Goal: Information Seeking & Learning: Learn about a topic

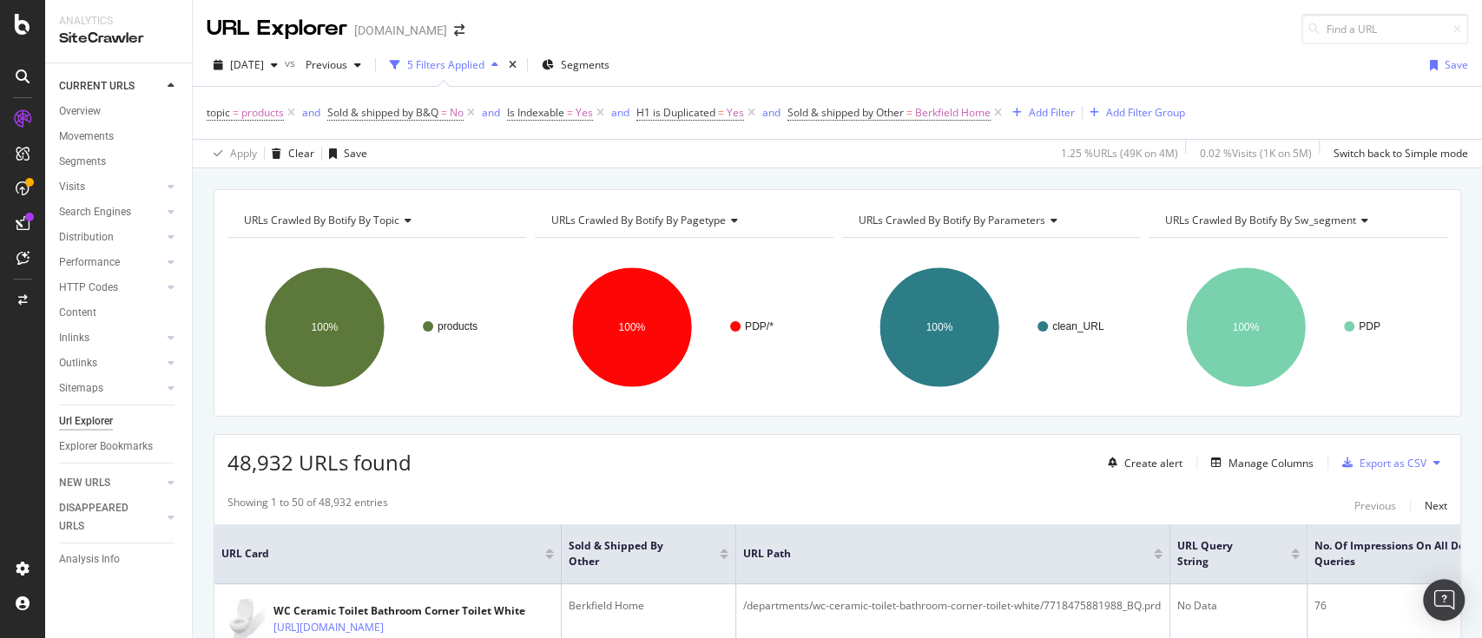
scroll to position [157, 0]
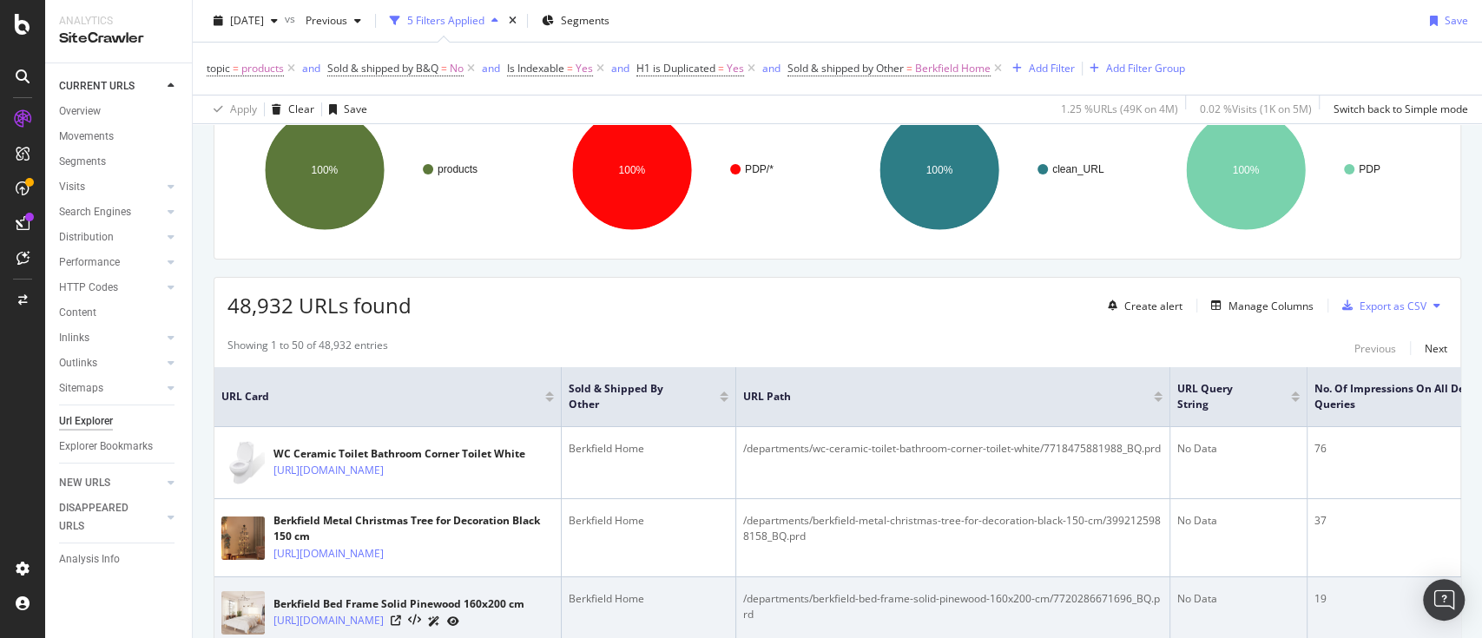
drag, startPoint x: 459, startPoint y: 621, endPoint x: 453, endPoint y: 635, distance: 14.4
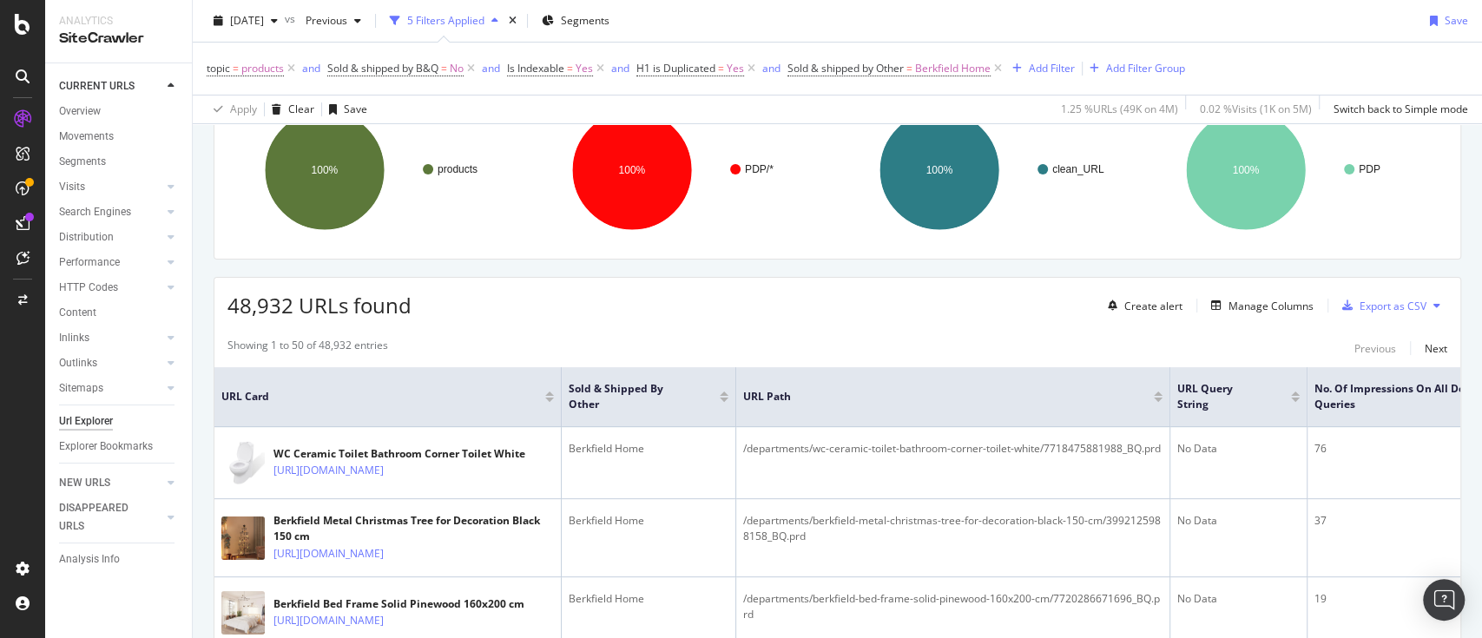
click at [760, 309] on div "48,932 URLs found Create alert Manage Columns Export as CSV" at bounding box center [837, 299] width 1246 height 43
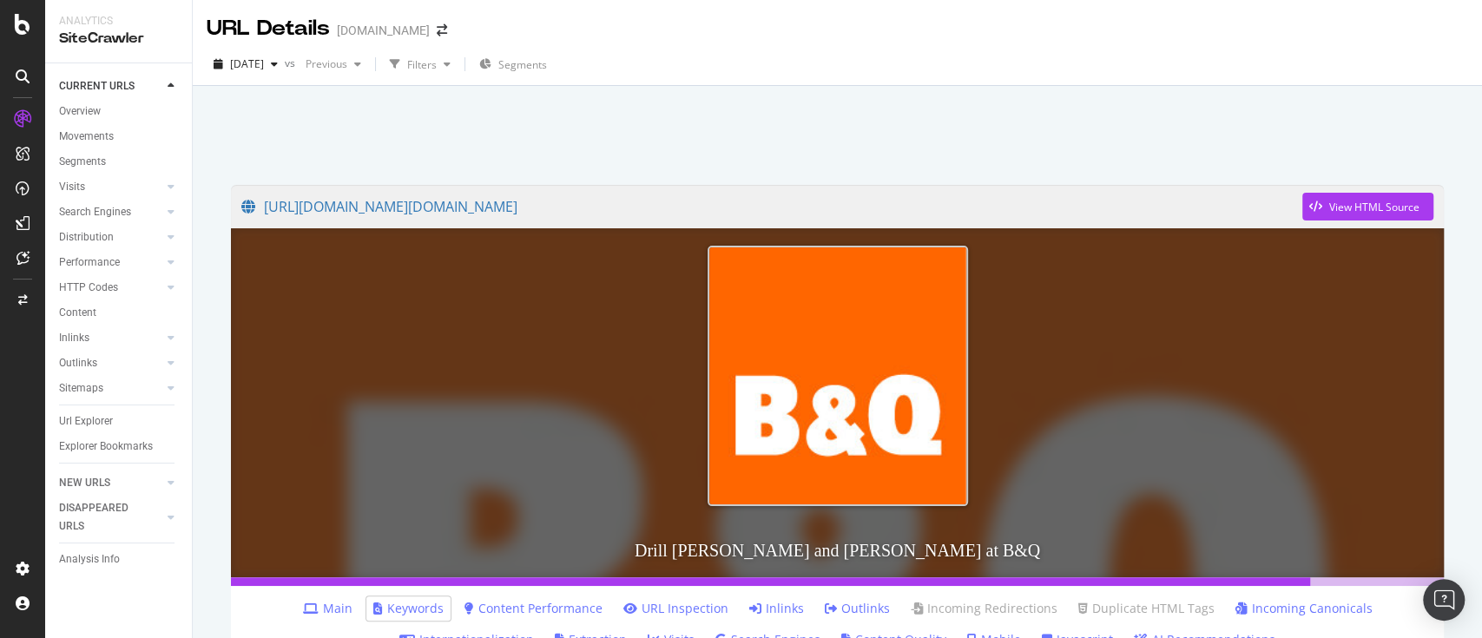
scroll to position [1263, 0]
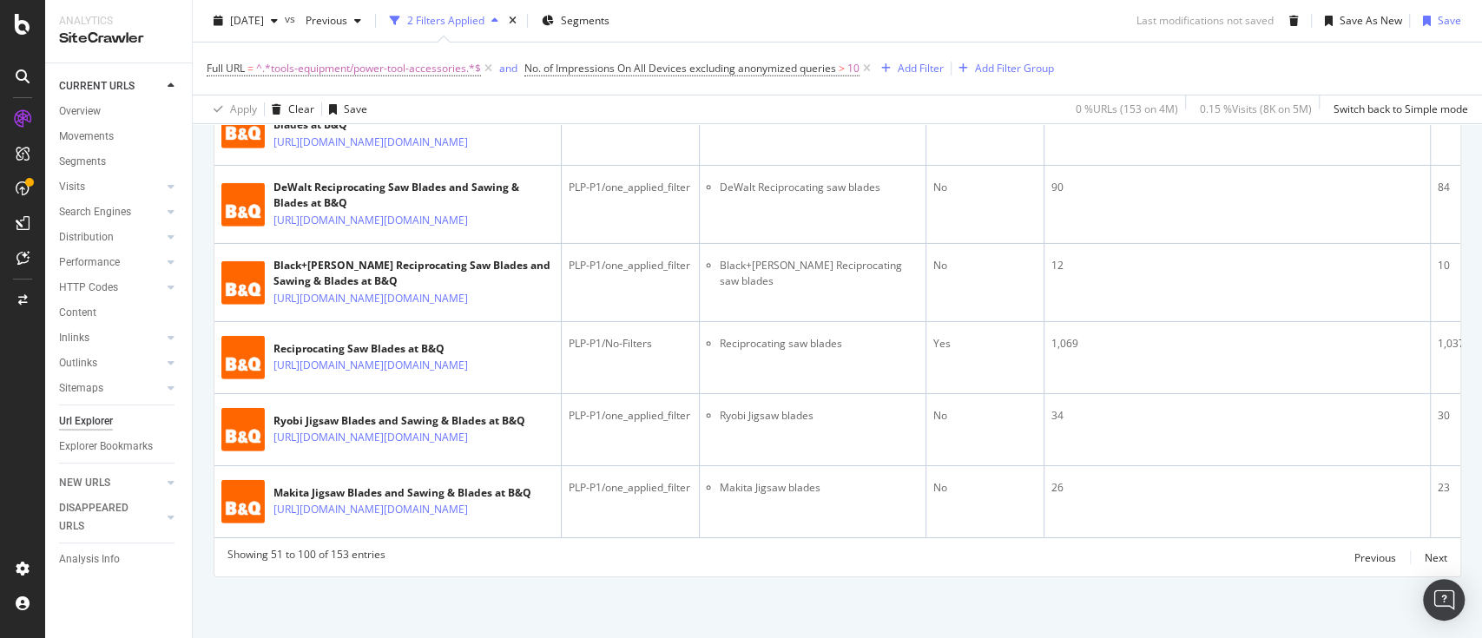
scroll to position [5209, 0]
click at [1371, 557] on div "Previous" at bounding box center [1375, 557] width 42 height 15
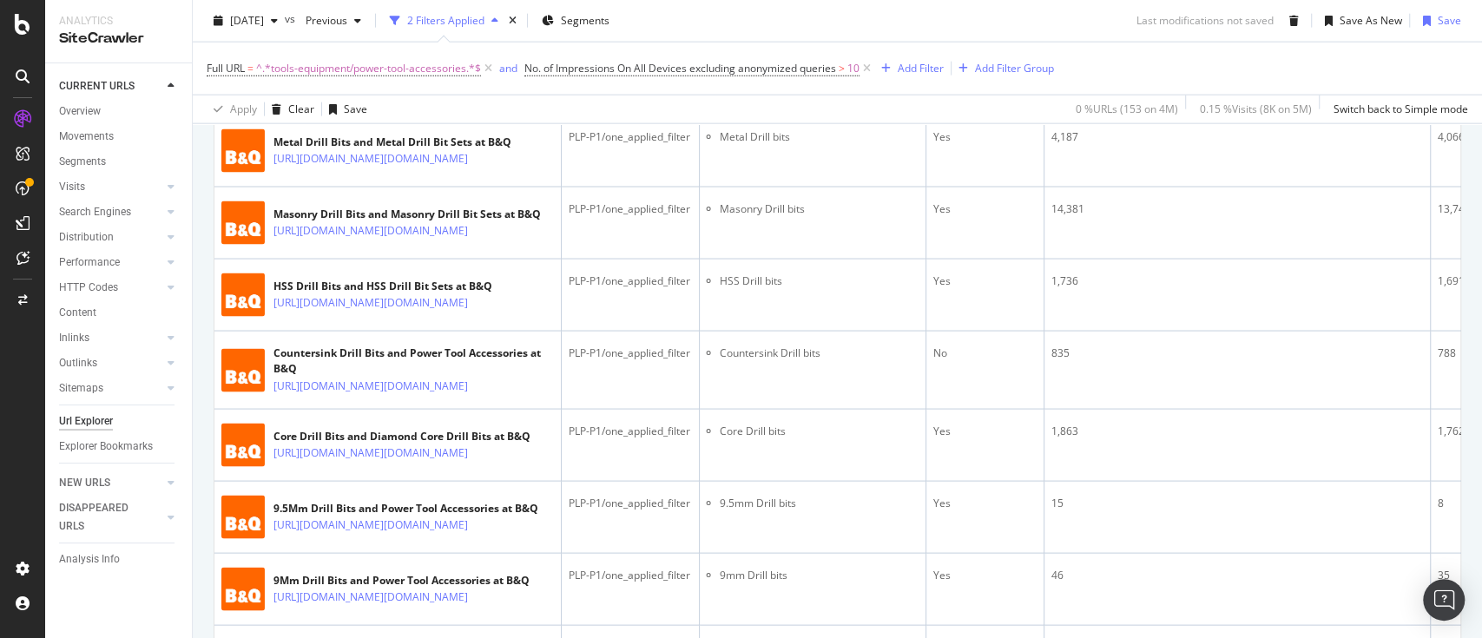
scroll to position [2739, 0]
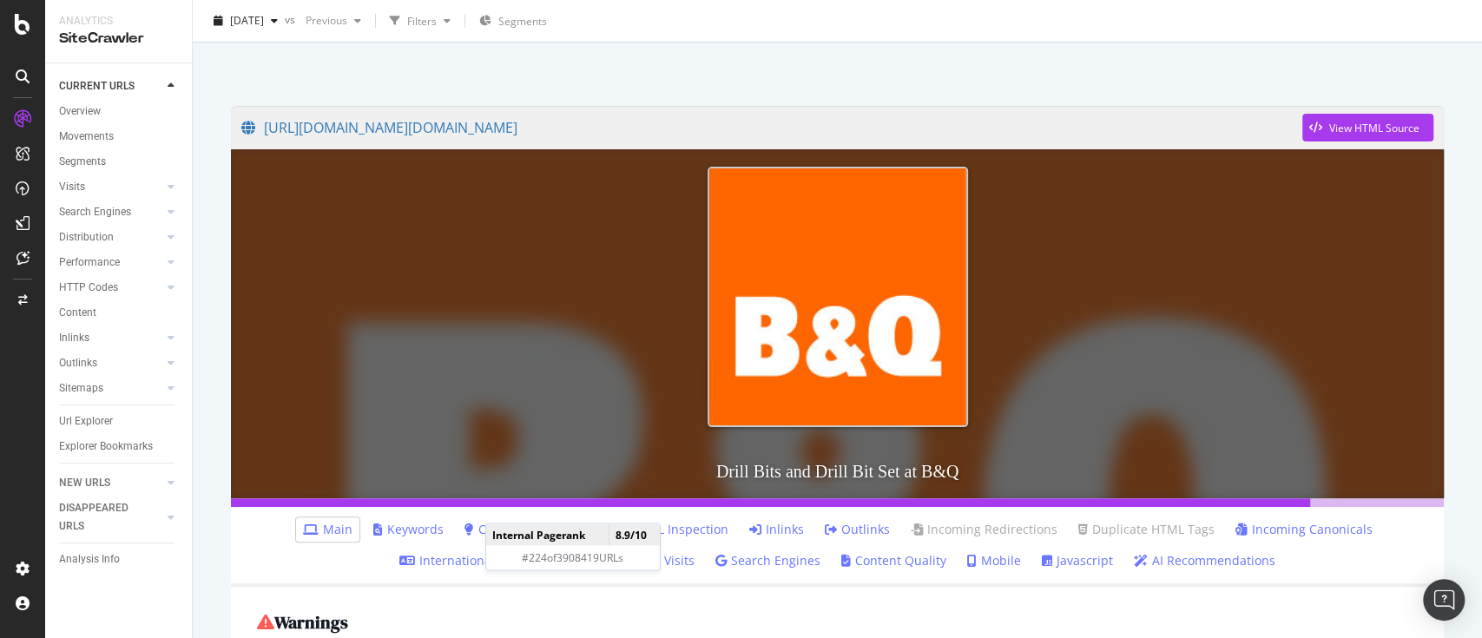
scroll to position [115, 0]
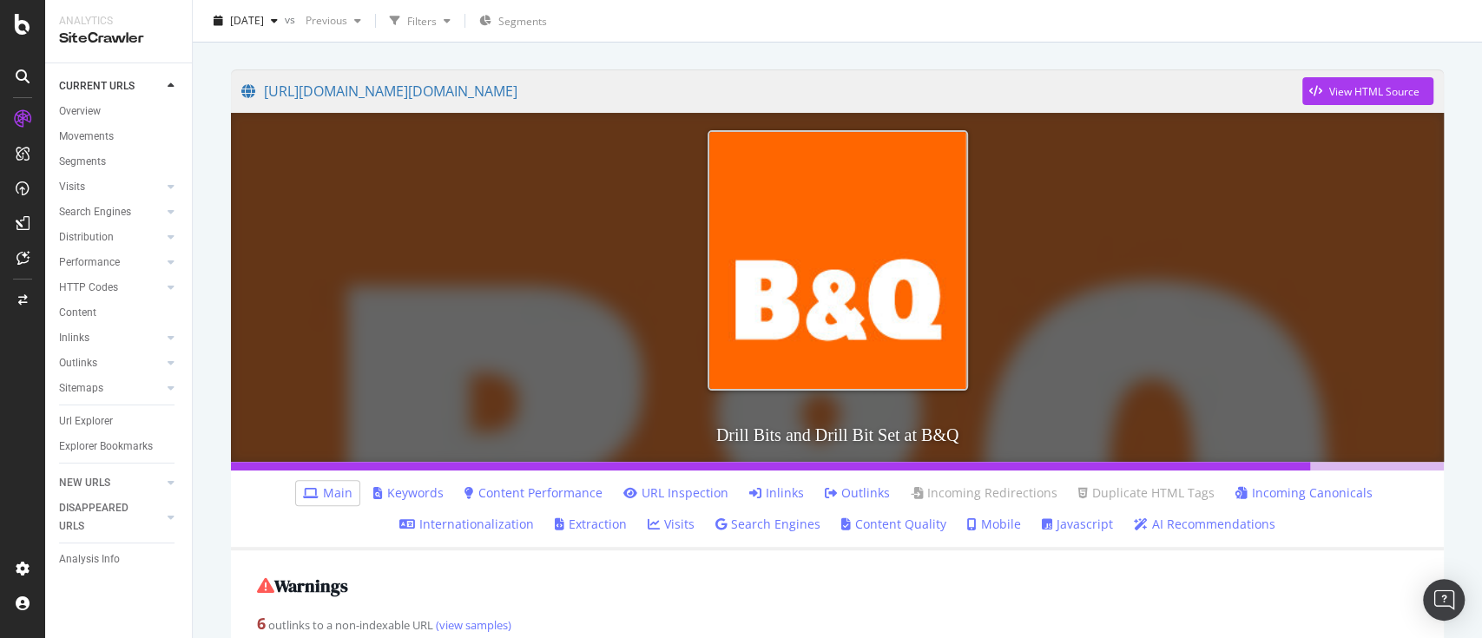
click at [395, 500] on link "Keywords" at bounding box center [408, 492] width 70 height 17
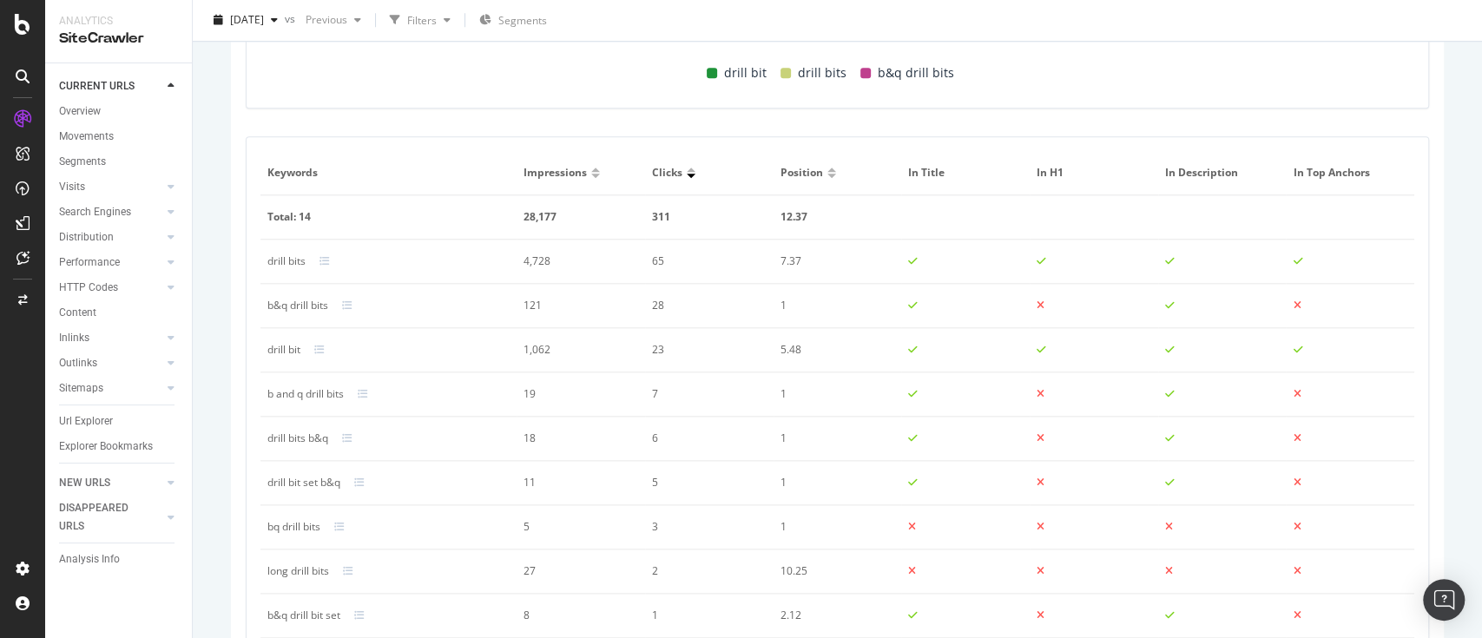
scroll to position [1128, 0]
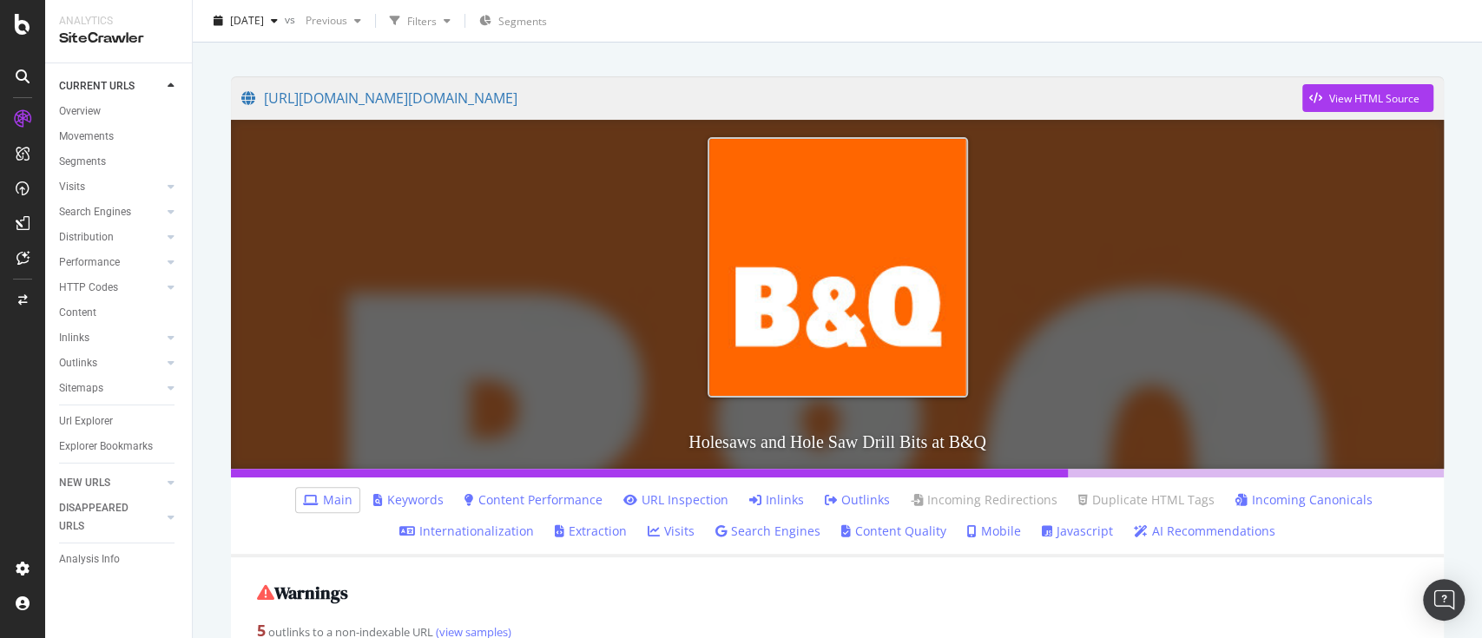
scroll to position [231, 0]
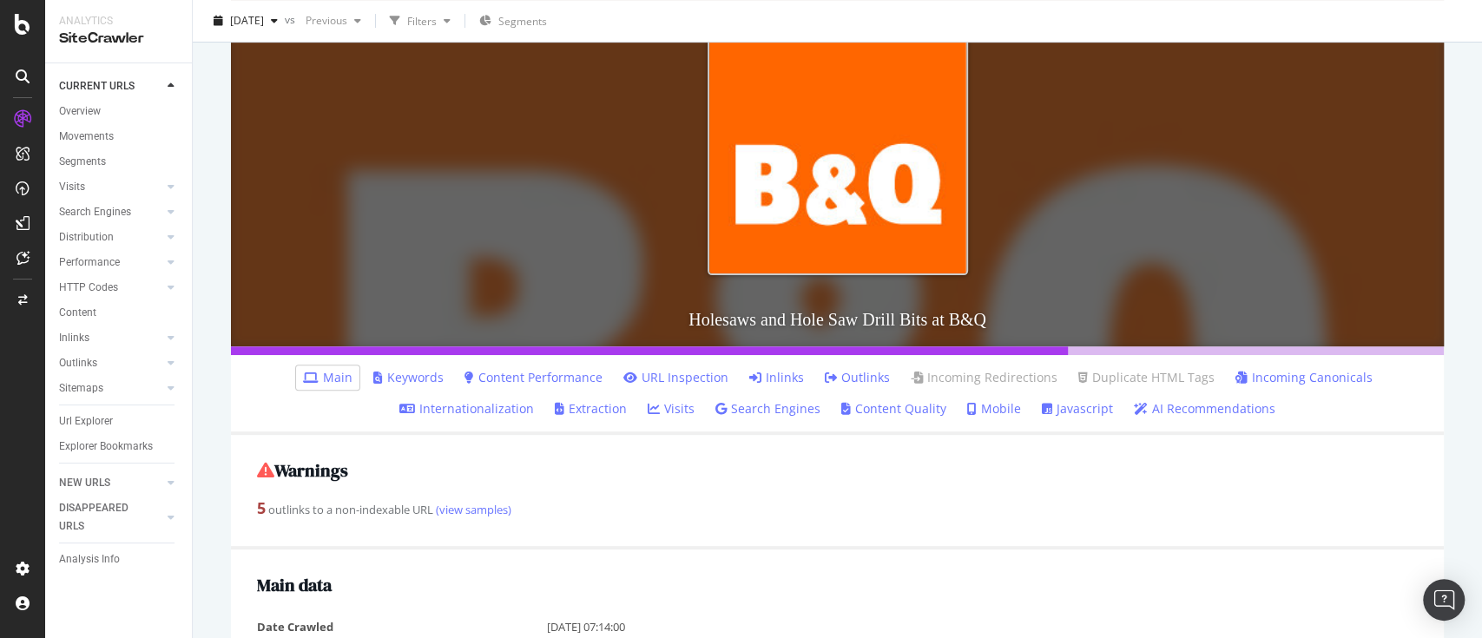
click at [410, 365] on ul "Main Keywords Content Performance URL Inspection Inlinks Outlinks Incoming Redi…" at bounding box center [837, 395] width 1213 height 80
click at [411, 371] on link "Keywords" at bounding box center [408, 377] width 70 height 17
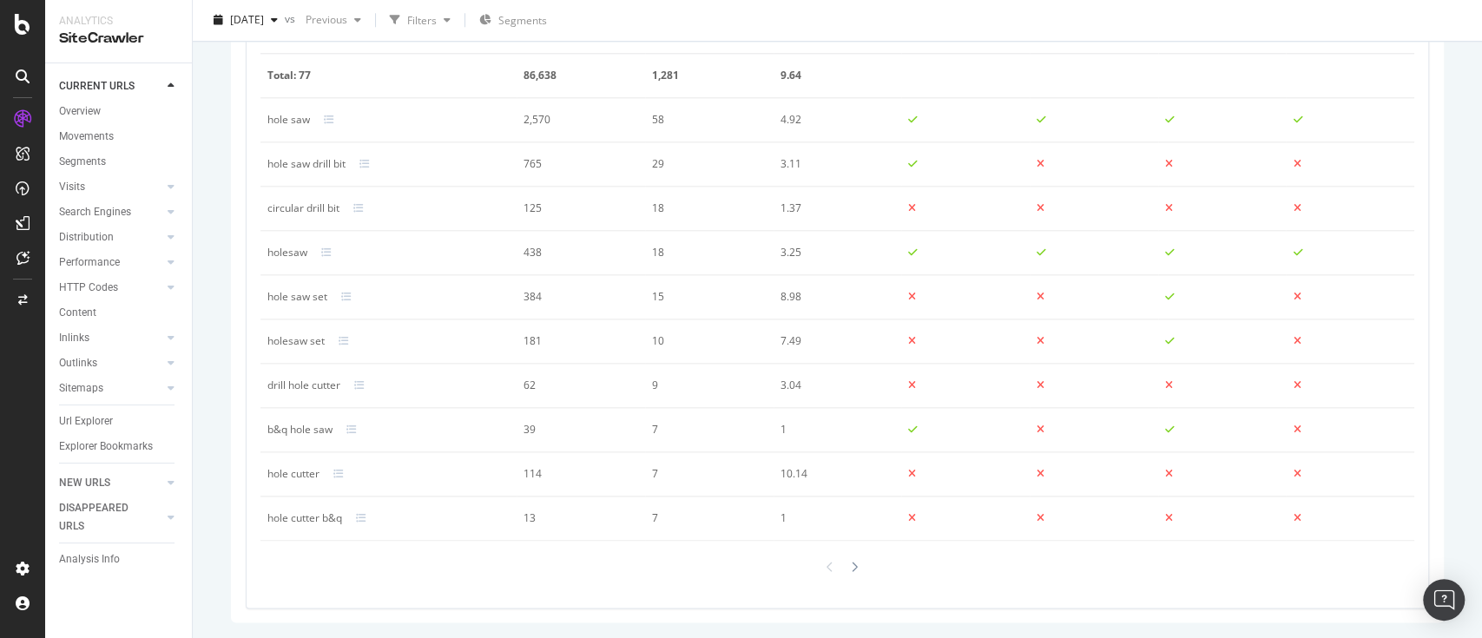
scroll to position [1147, 0]
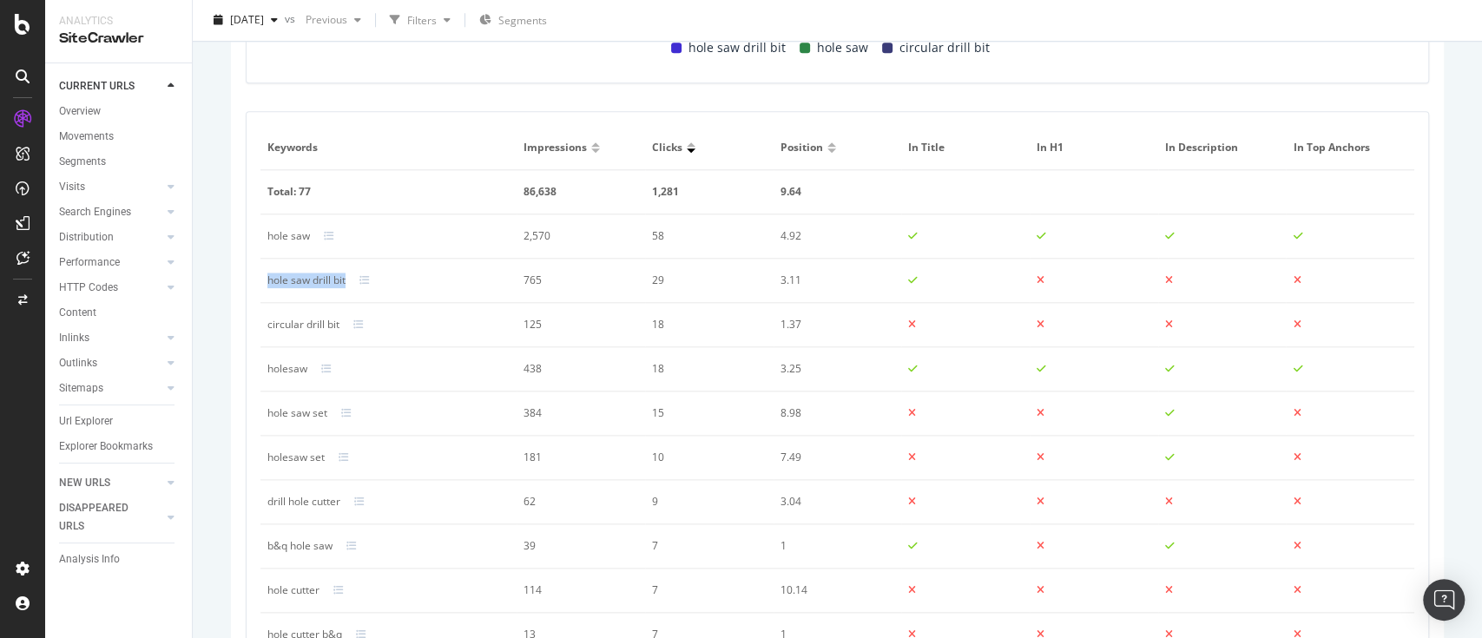
drag, startPoint x: 344, startPoint y: 283, endPoint x: 268, endPoint y: 283, distance: 75.5
click at [268, 283] on div "hole saw drill bit" at bounding box center [388, 281] width 242 height 16
copy div "hole saw drill bit"
click at [293, 326] on div "circular drill bit" at bounding box center [303, 325] width 72 height 16
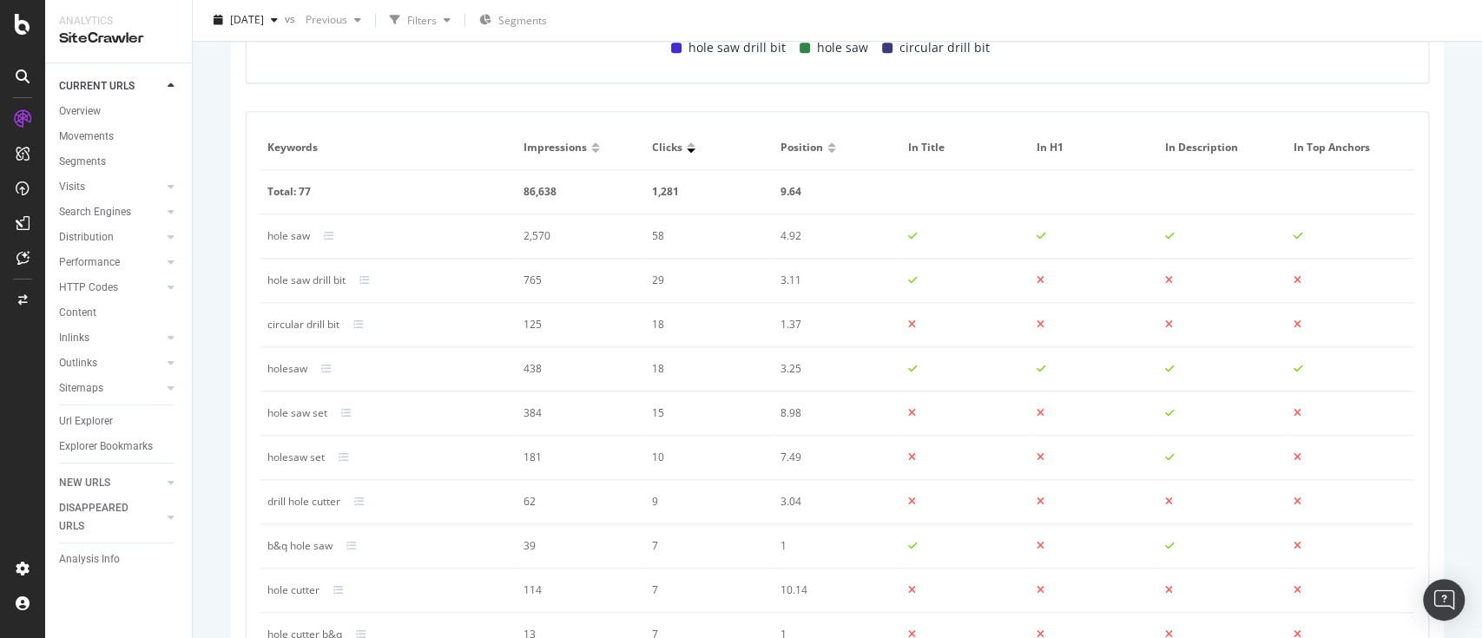
drag, startPoint x: 292, startPoint y: 327, endPoint x: 286, endPoint y: 319, distance: 9.4
click at [286, 319] on div "circular drill bit" at bounding box center [303, 325] width 72 height 16
copy div "circular drill bit"
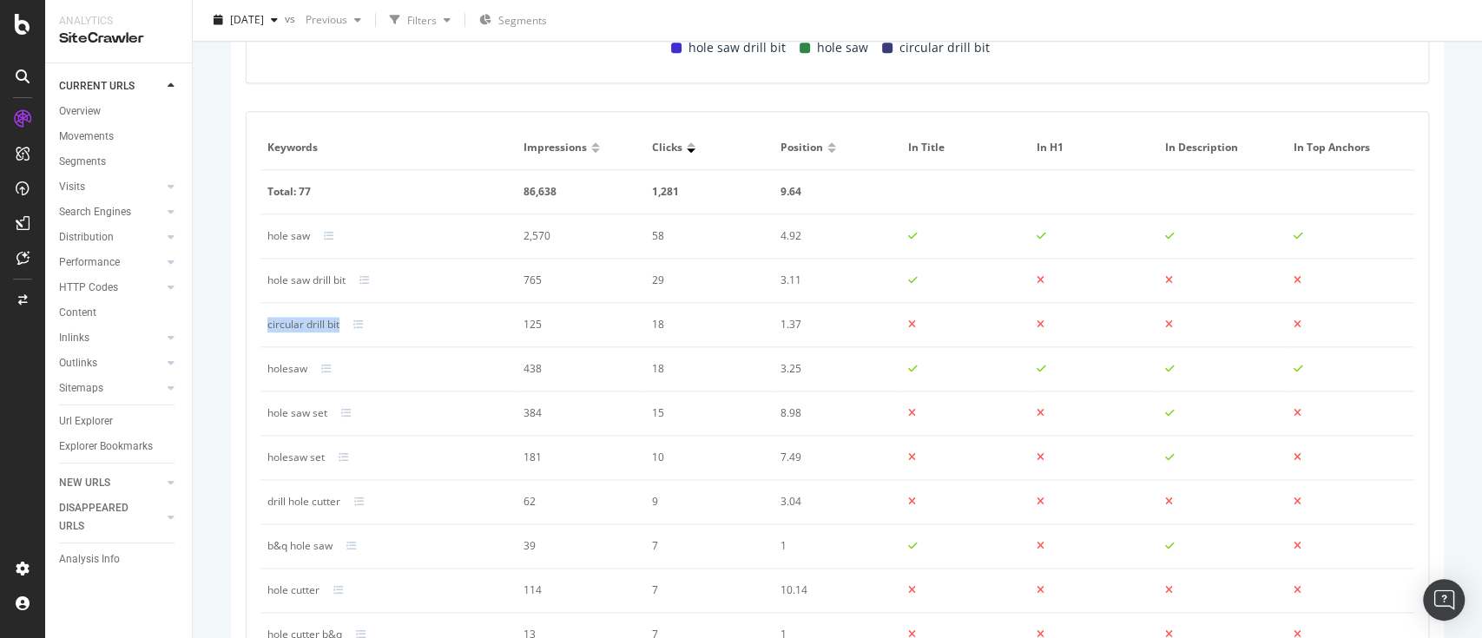
click at [310, 411] on div "hole saw set" at bounding box center [297, 413] width 60 height 16
copy div "hole saw set"
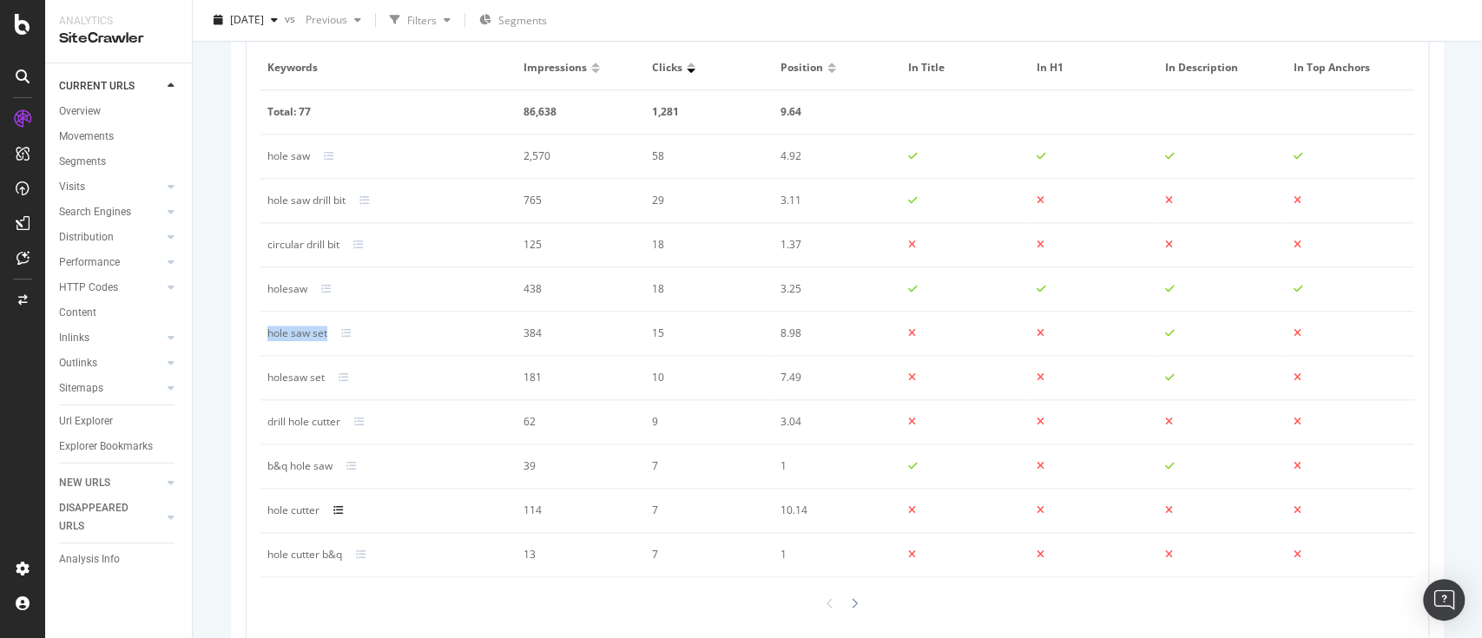
scroll to position [1263, 0]
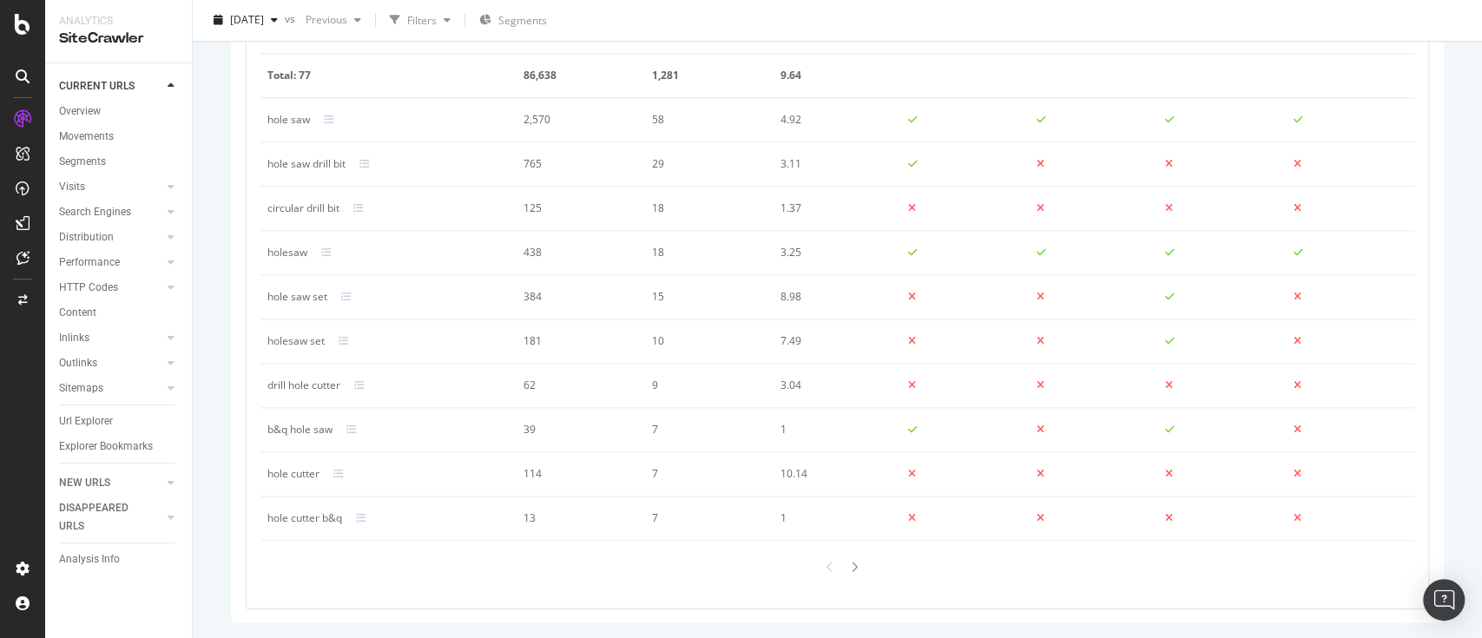
click at [313, 384] on div "drill hole cutter" at bounding box center [303, 386] width 73 height 16
copy div "drill hole cutter"
click at [312, 476] on div "hole cutter" at bounding box center [293, 474] width 52 height 16
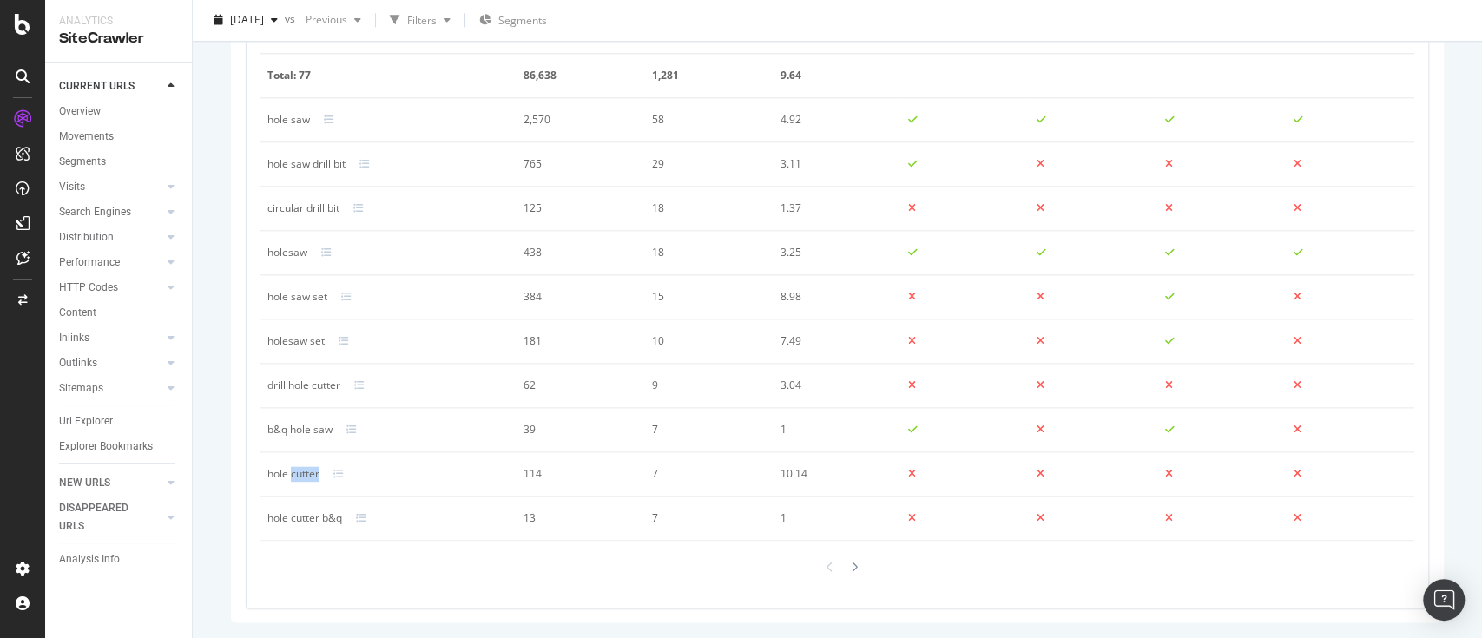
click at [312, 476] on div "hole cutter" at bounding box center [293, 474] width 52 height 16
copy div "hole cutter"
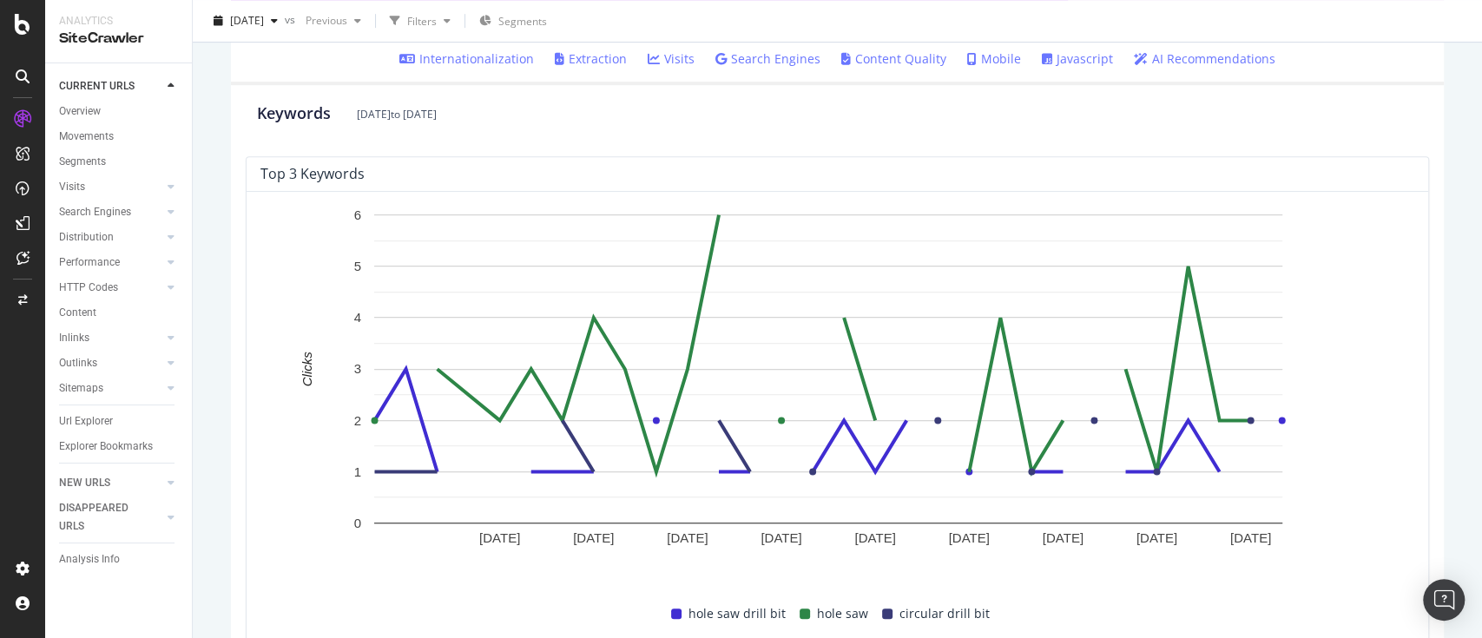
scroll to position [483, 0]
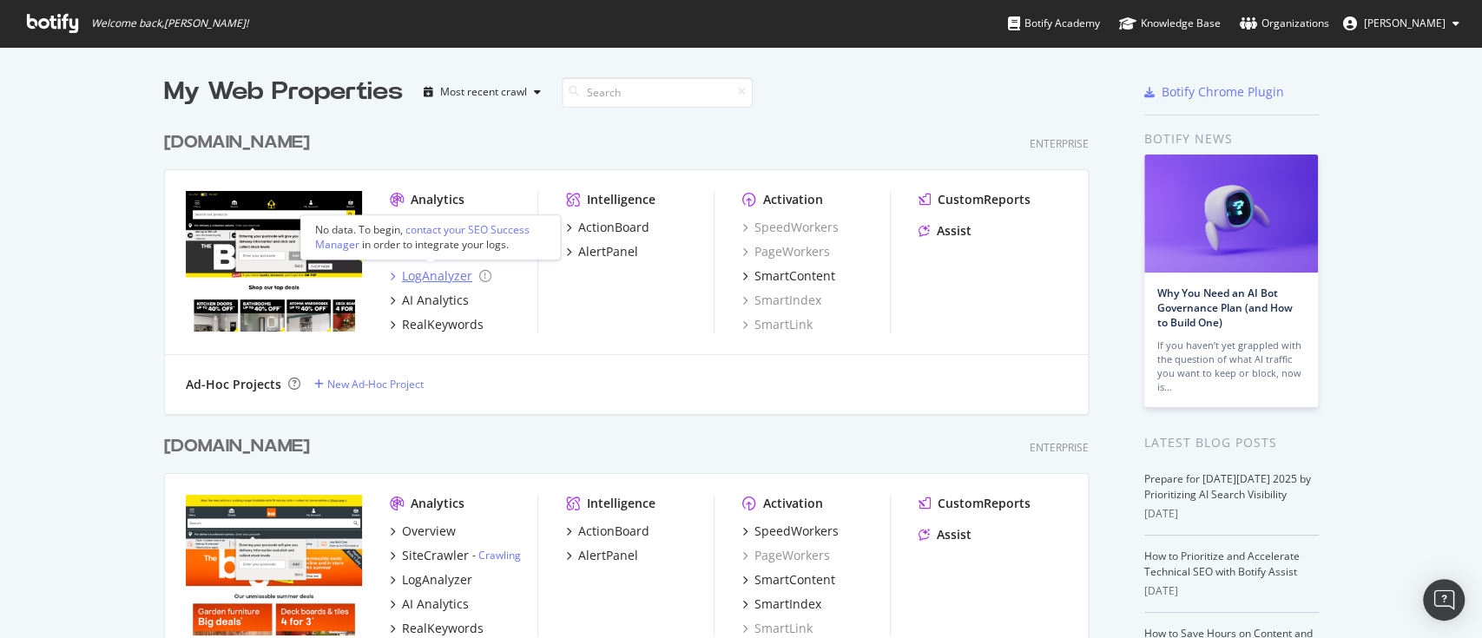
click at [425, 277] on div "LogAnalyzer" at bounding box center [437, 275] width 70 height 17
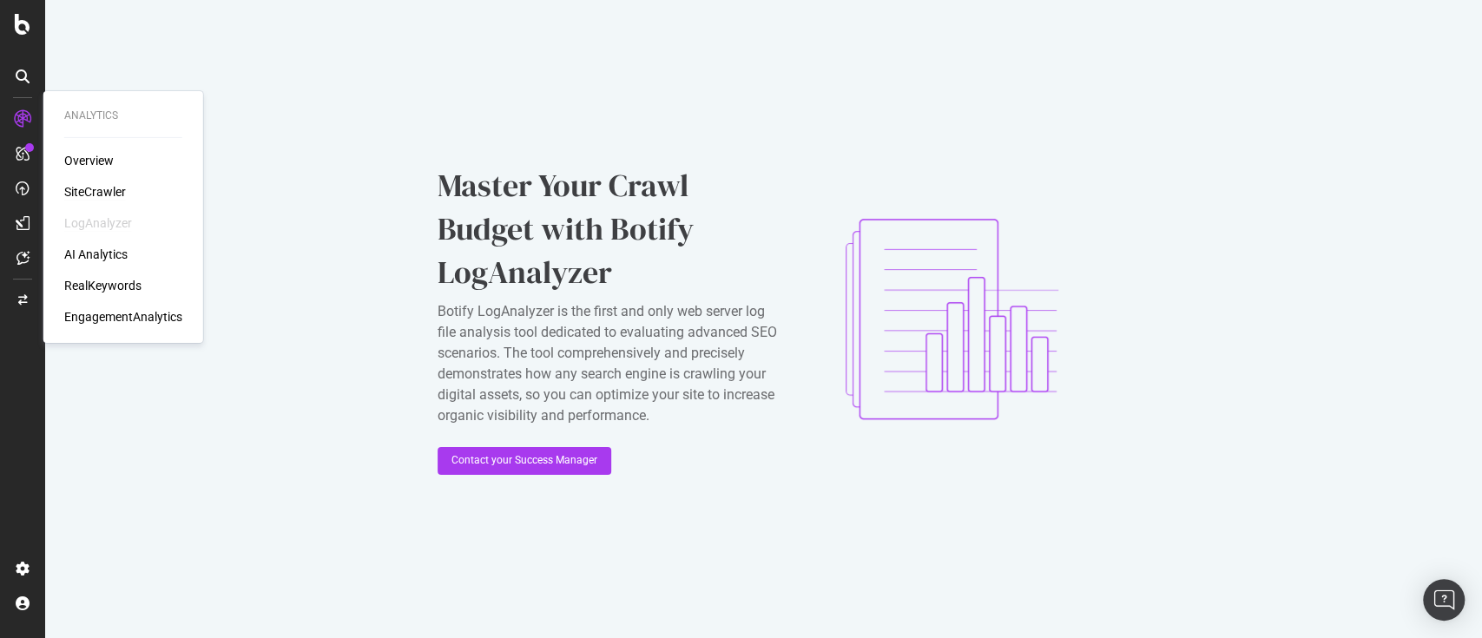
click at [102, 196] on div "SiteCrawler" at bounding box center [95, 191] width 62 height 17
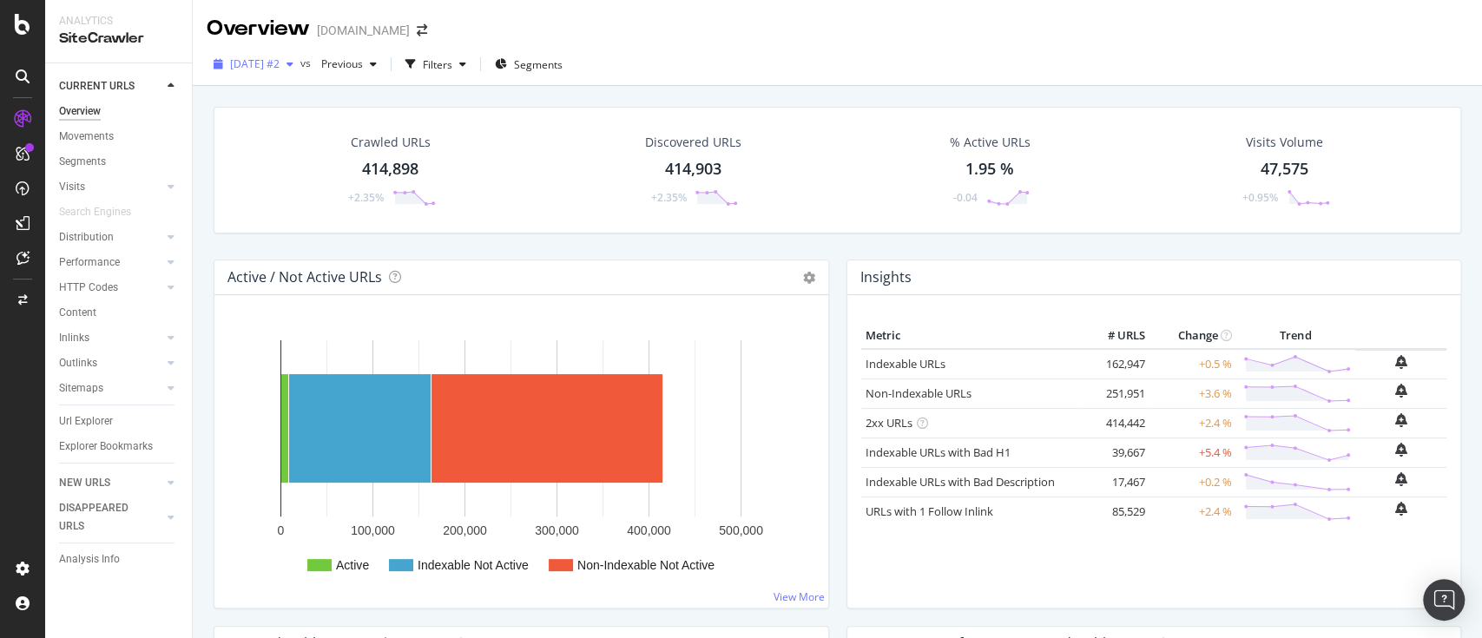
click at [280, 60] on span "2025 Oct. 1st #2" at bounding box center [254, 63] width 49 height 15
click at [778, 20] on div "Overview www.trade-point.co.uk" at bounding box center [837, 21] width 1289 height 43
click at [71, 389] on div "Sitemaps" at bounding box center [81, 388] width 44 height 18
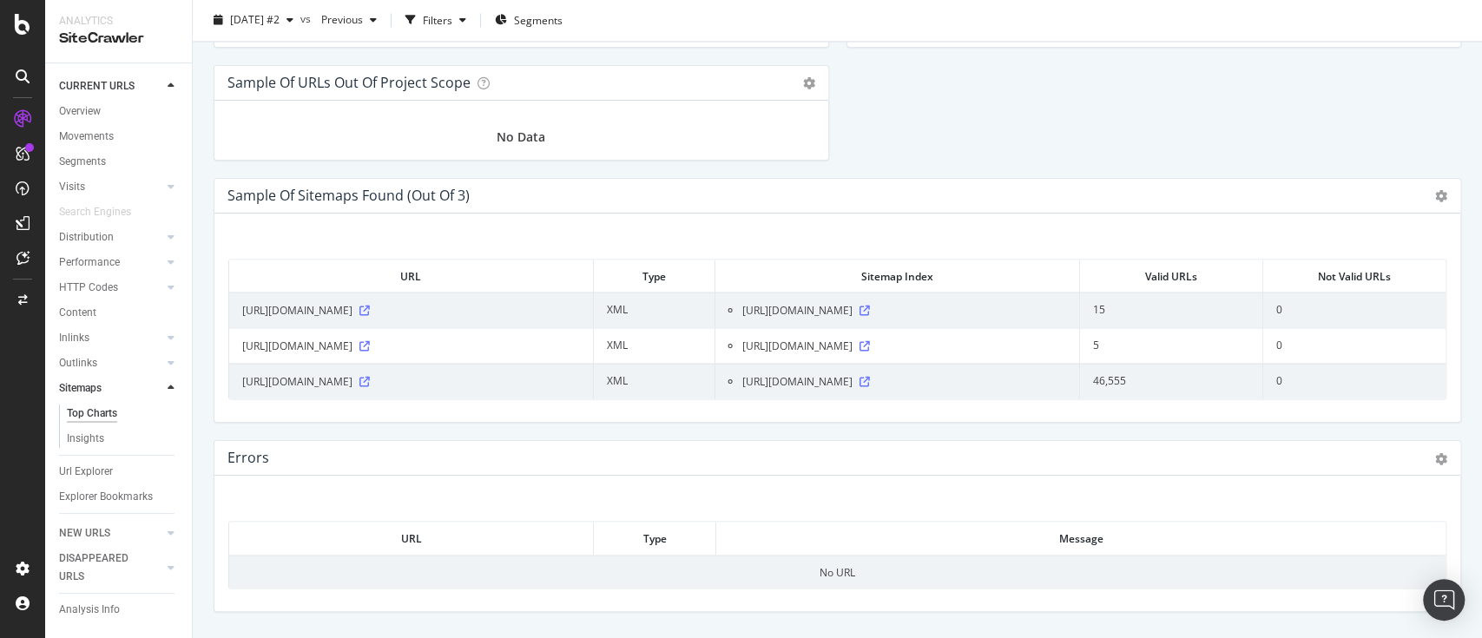
scroll to position [2049, 0]
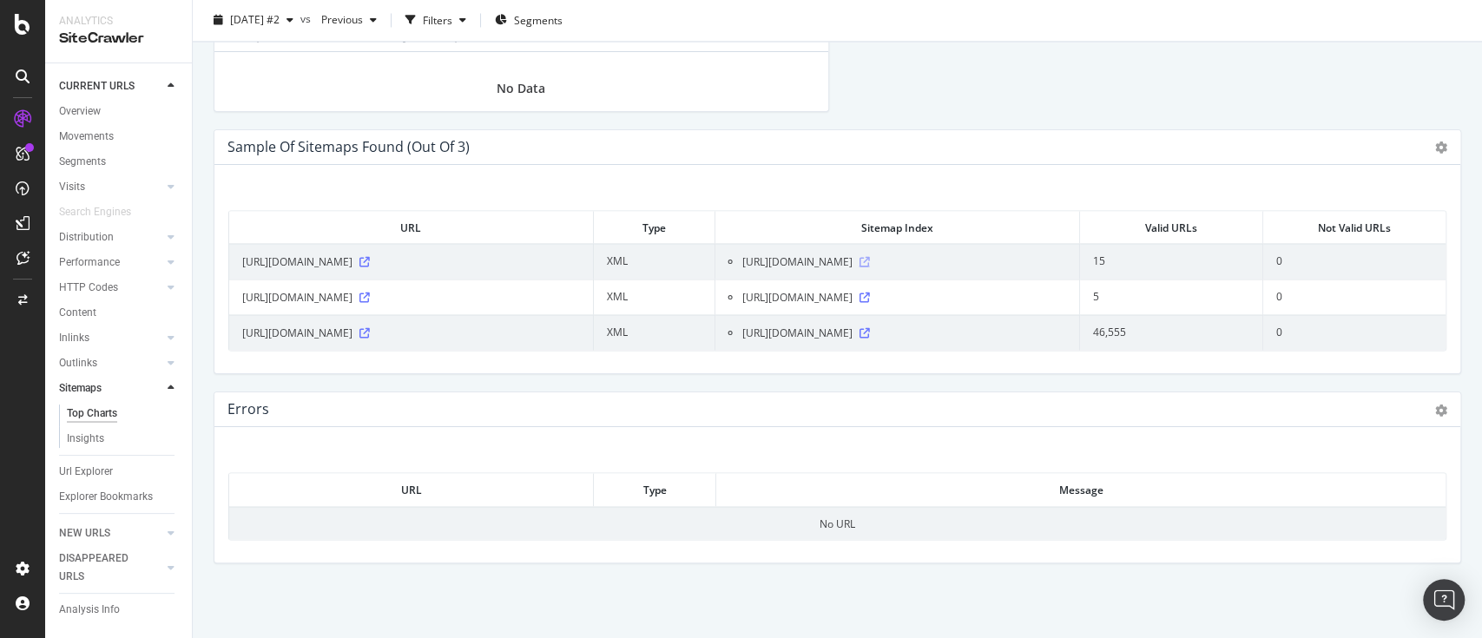
click at [869, 258] on icon at bounding box center [863, 261] width 10 height 10
click at [370, 260] on icon at bounding box center [364, 261] width 10 height 10
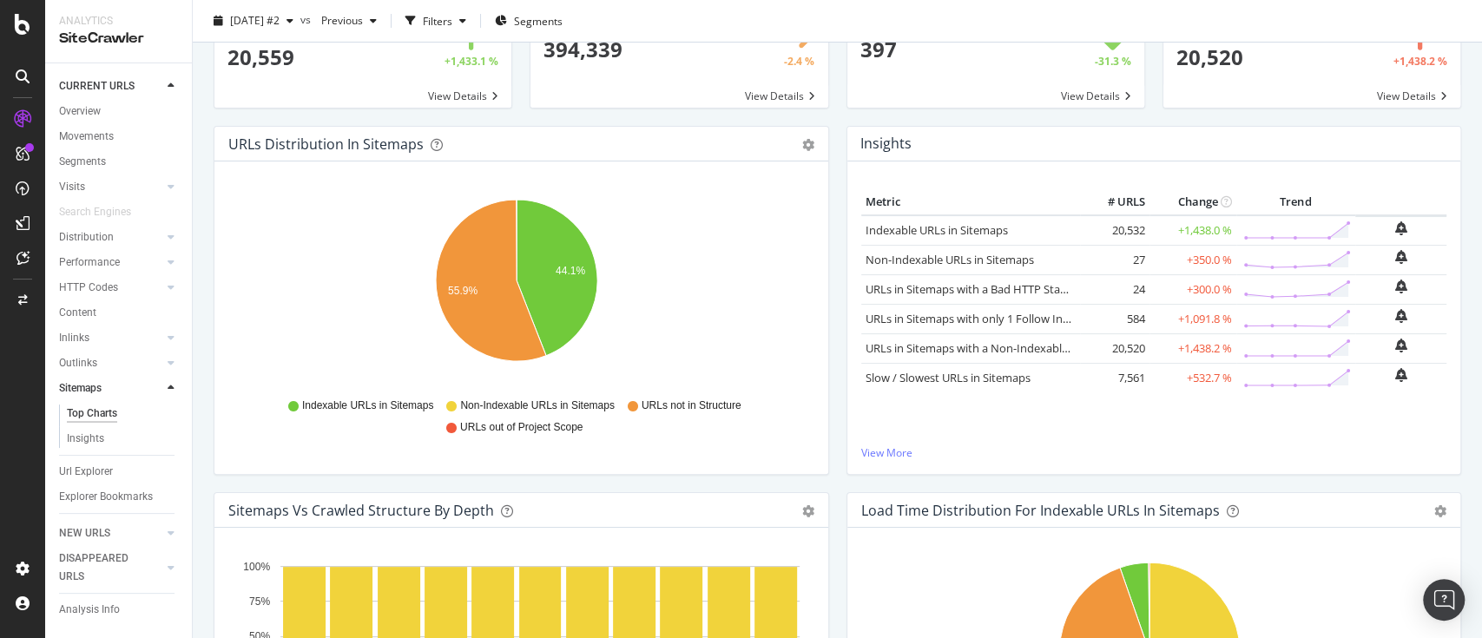
scroll to position [0, 0]
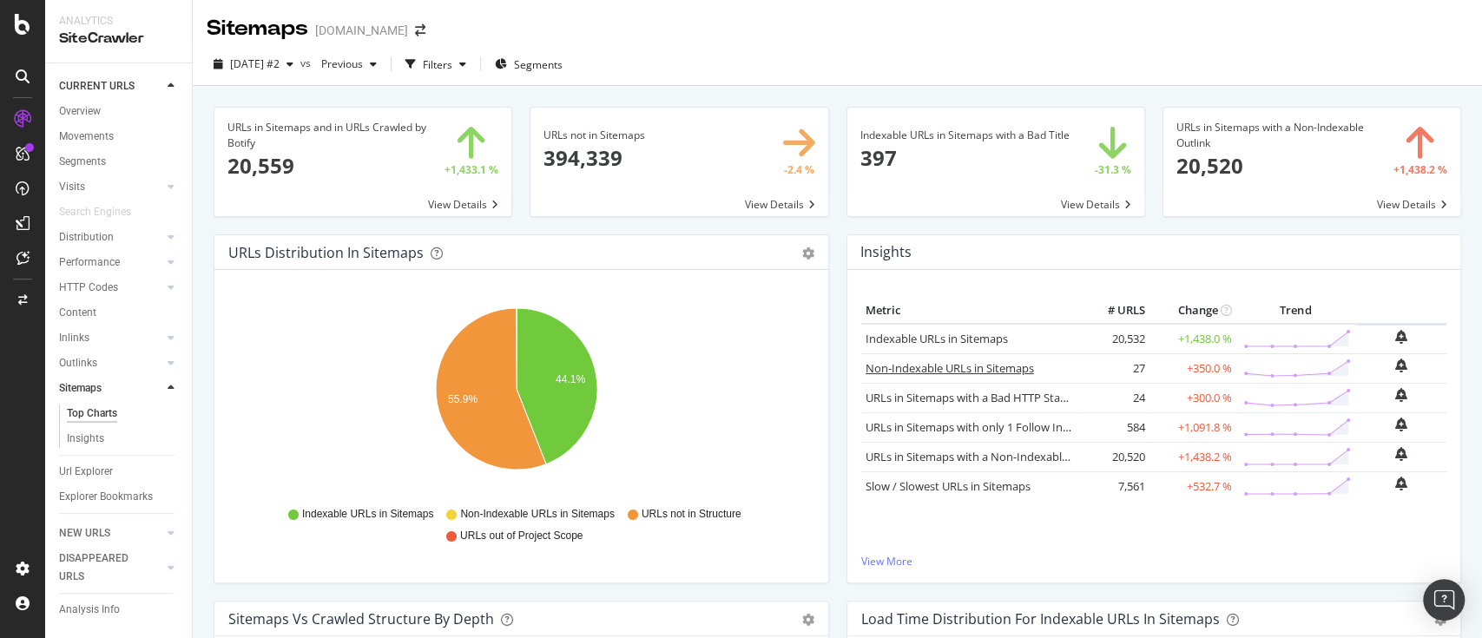
click at [1005, 365] on link "Non-Indexable URLs in Sitemaps" at bounding box center [949, 368] width 168 height 16
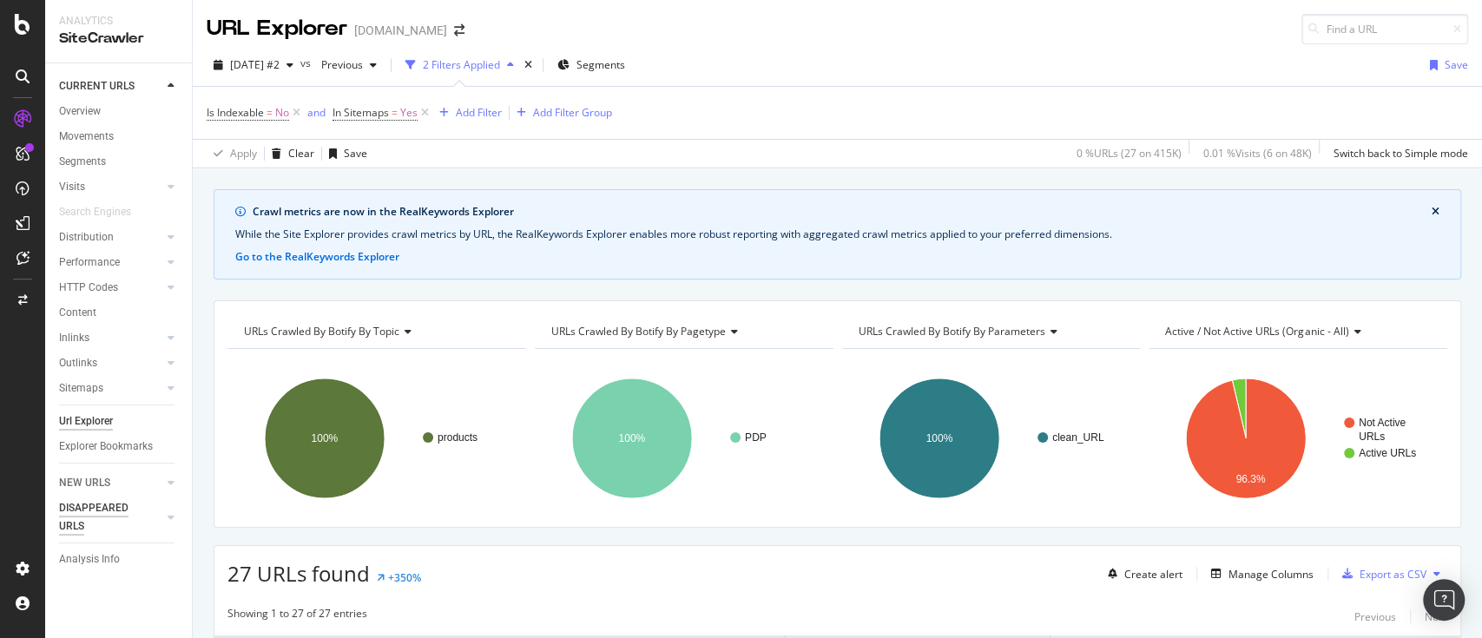
click at [100, 474] on div "NEW URLS" at bounding box center [84, 483] width 51 height 18
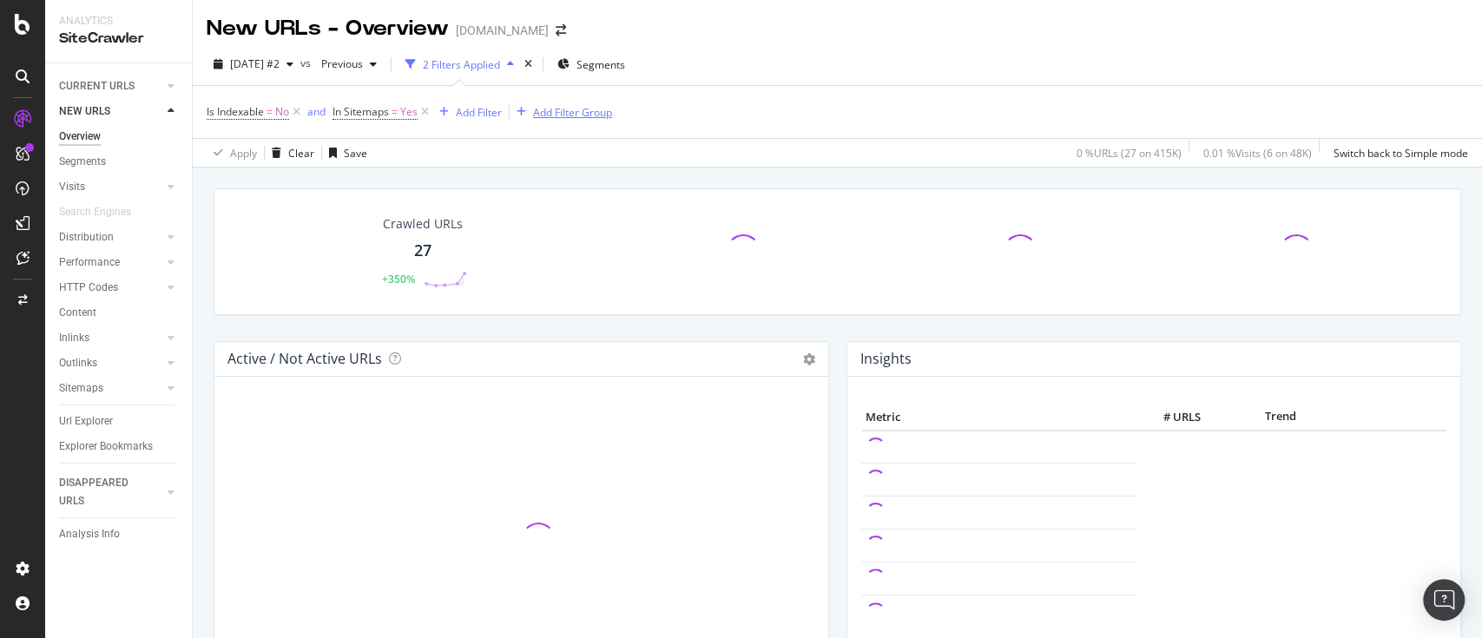
click at [421, 114] on icon at bounding box center [425, 111] width 15 height 17
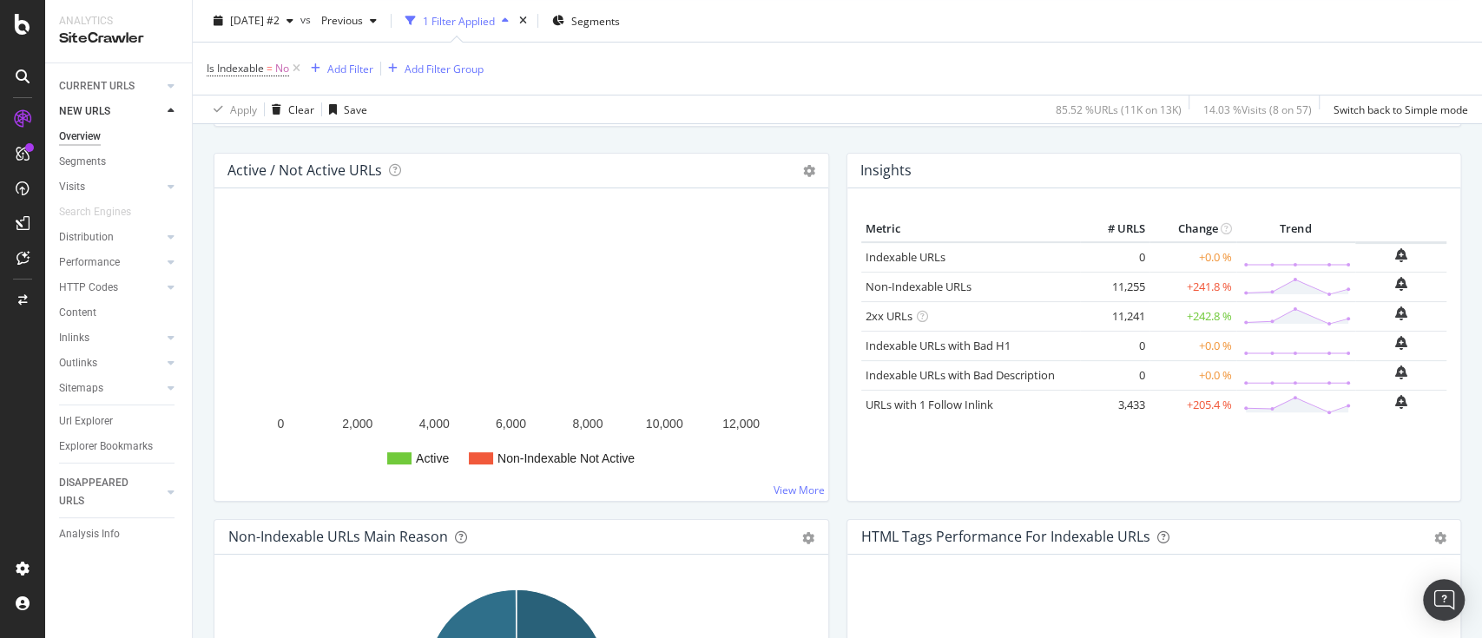
scroll to position [108, 0]
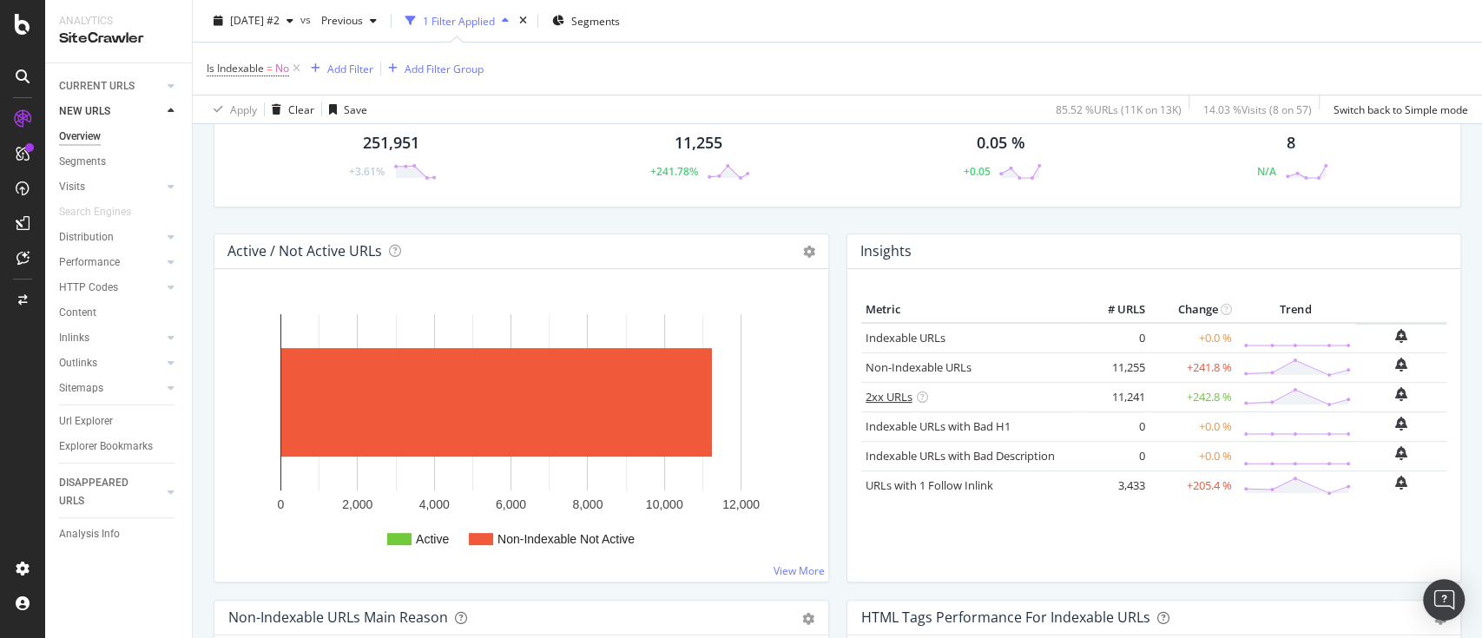
click at [876, 397] on link "2xx URLs" at bounding box center [888, 397] width 47 height 16
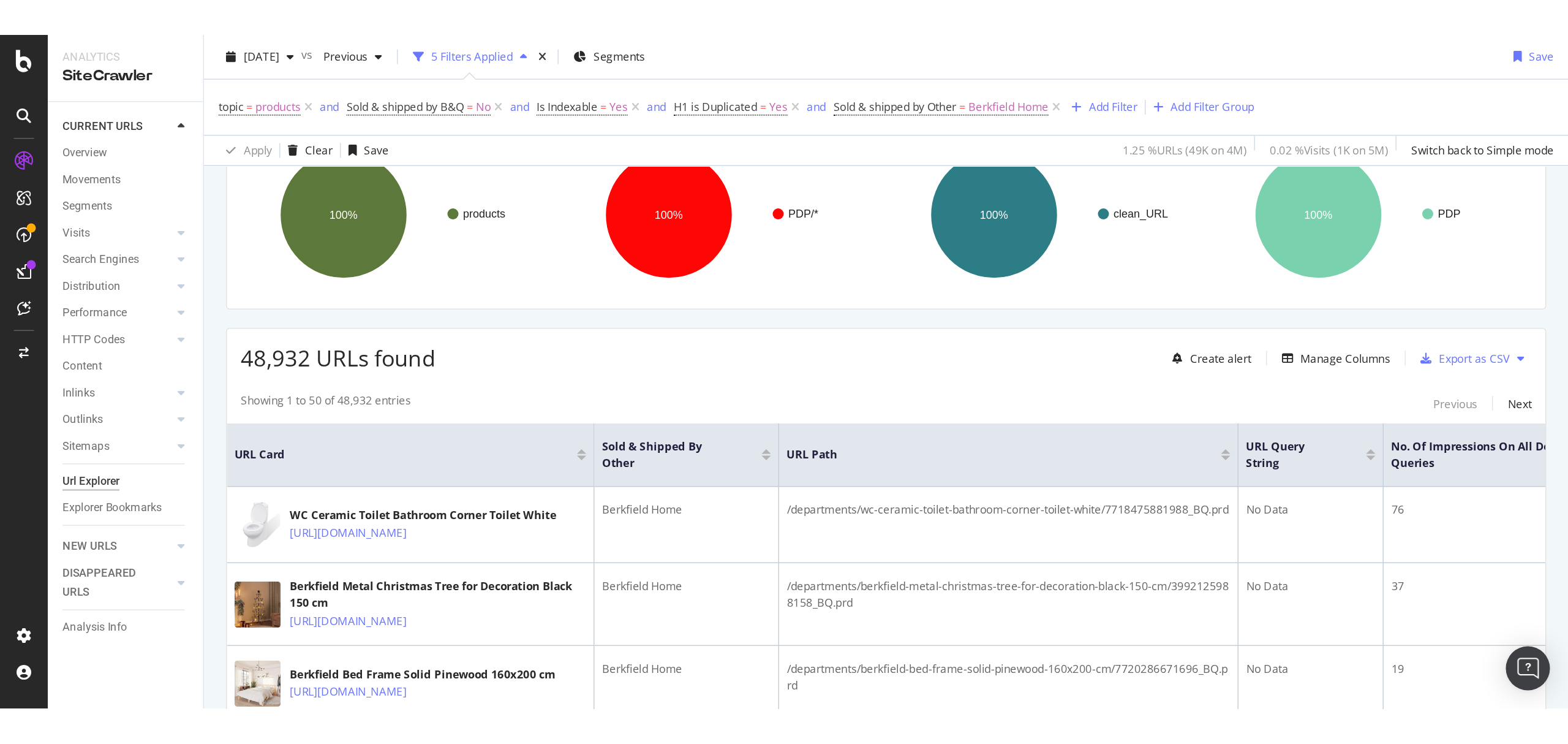
scroll to position [111, 0]
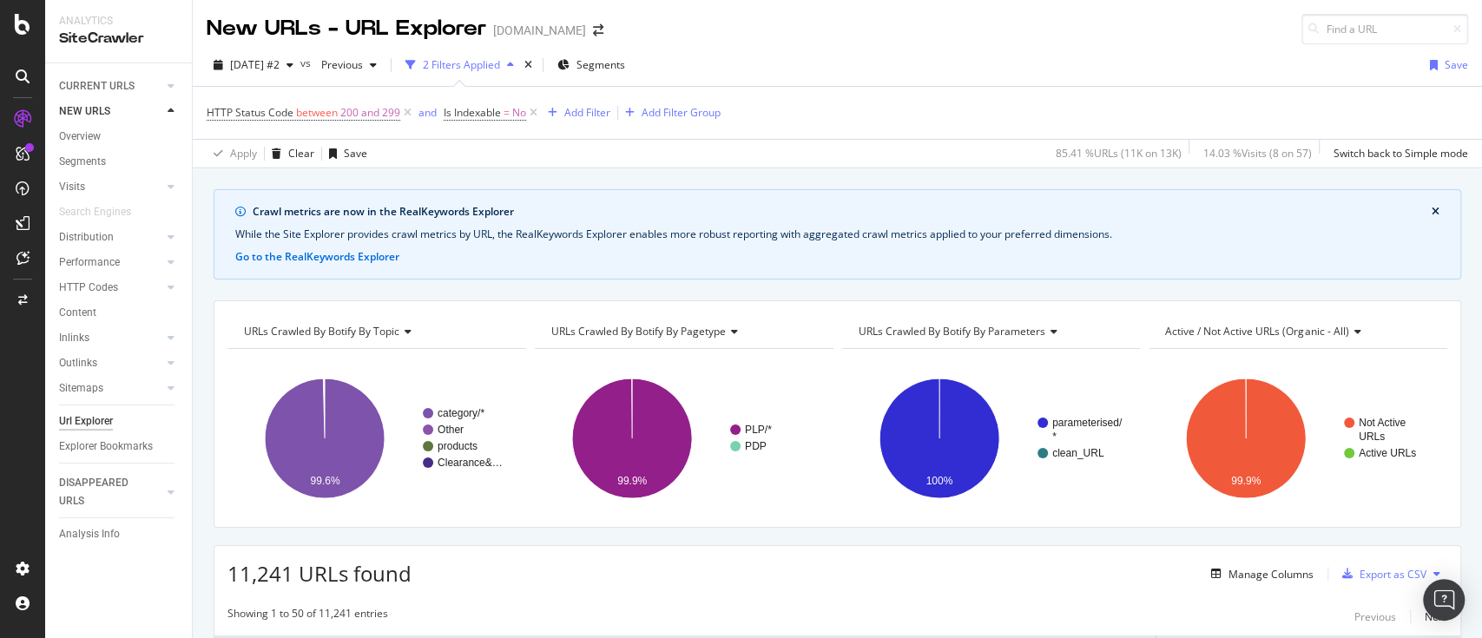
drag, startPoint x: 1181, startPoint y: 73, endPoint x: 1164, endPoint y: 95, distance: 27.8
click at [1181, 73] on div "[DATE] #2 vs Previous 2 Filters Applied Segments Save" at bounding box center [837, 68] width 1289 height 35
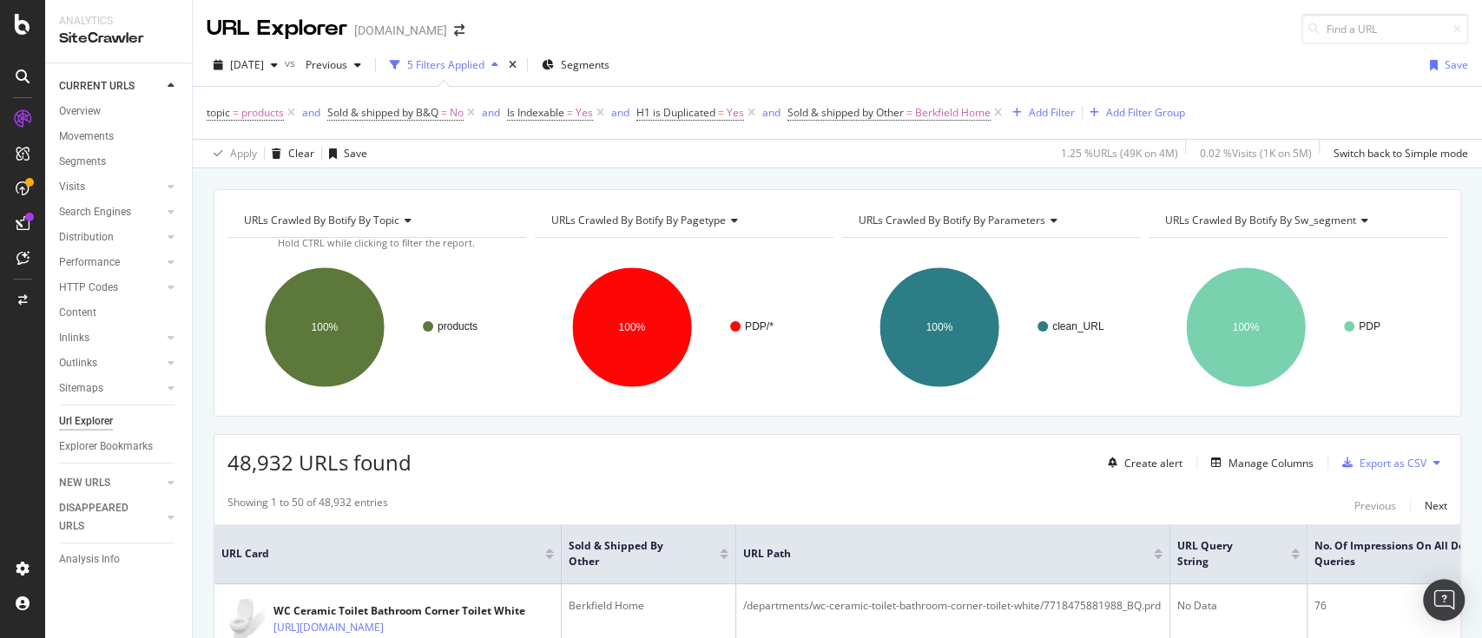
scroll to position [157, 0]
